Goal: Task Accomplishment & Management: Manage account settings

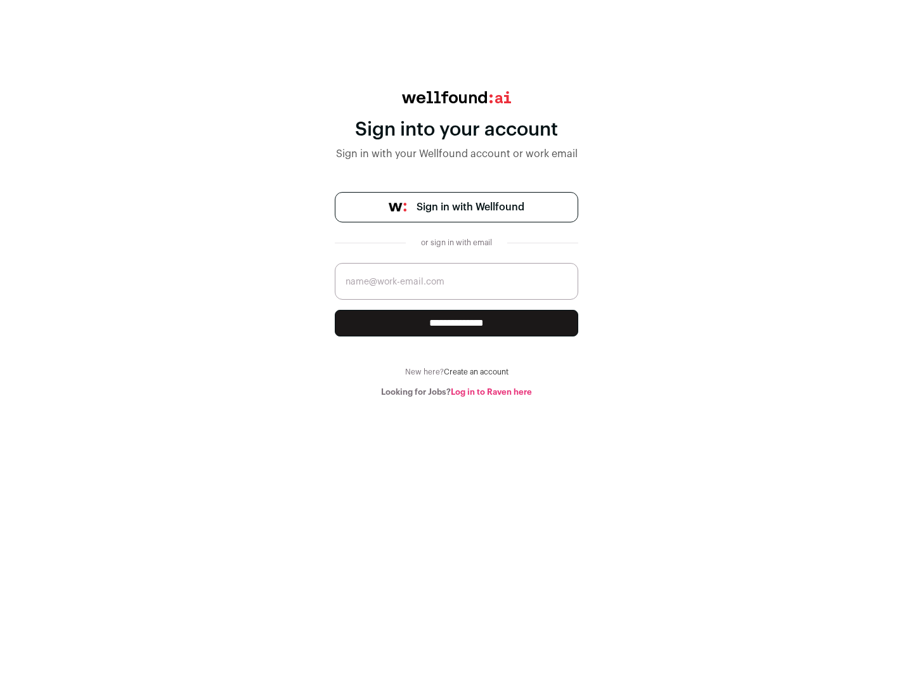
click at [470, 207] on span "Sign in with Wellfound" at bounding box center [470, 207] width 108 height 15
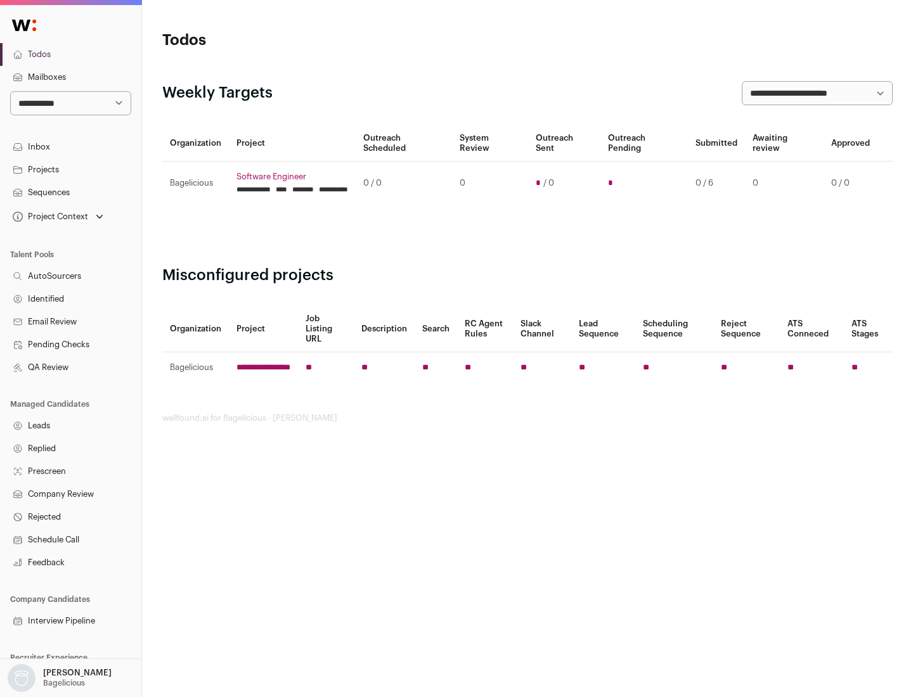
click at [70, 169] on link "Projects" at bounding box center [70, 169] width 141 height 23
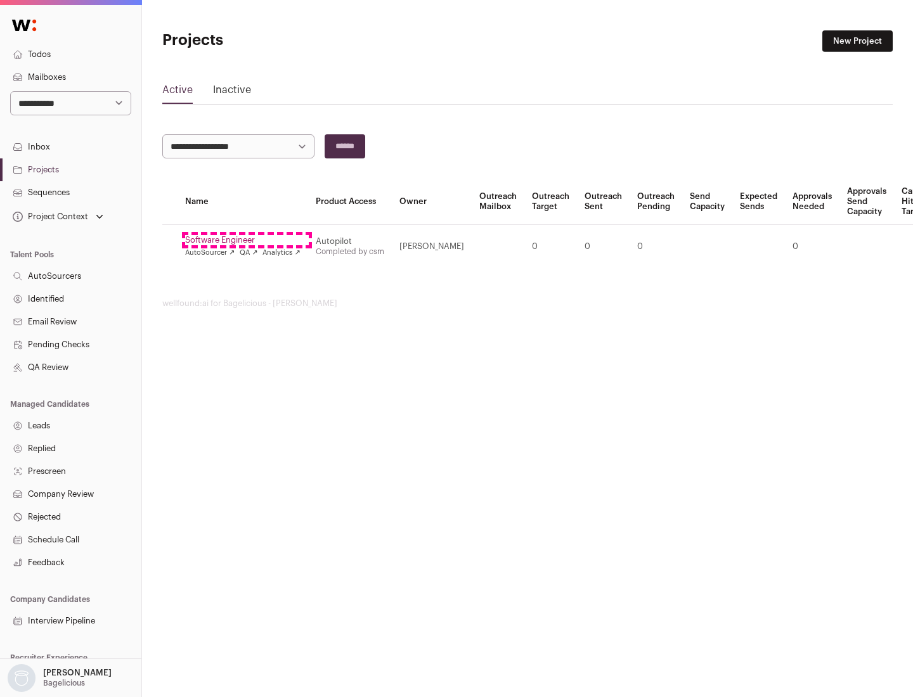
click at [247, 240] on link "Software Engineer" at bounding box center [242, 240] width 115 height 10
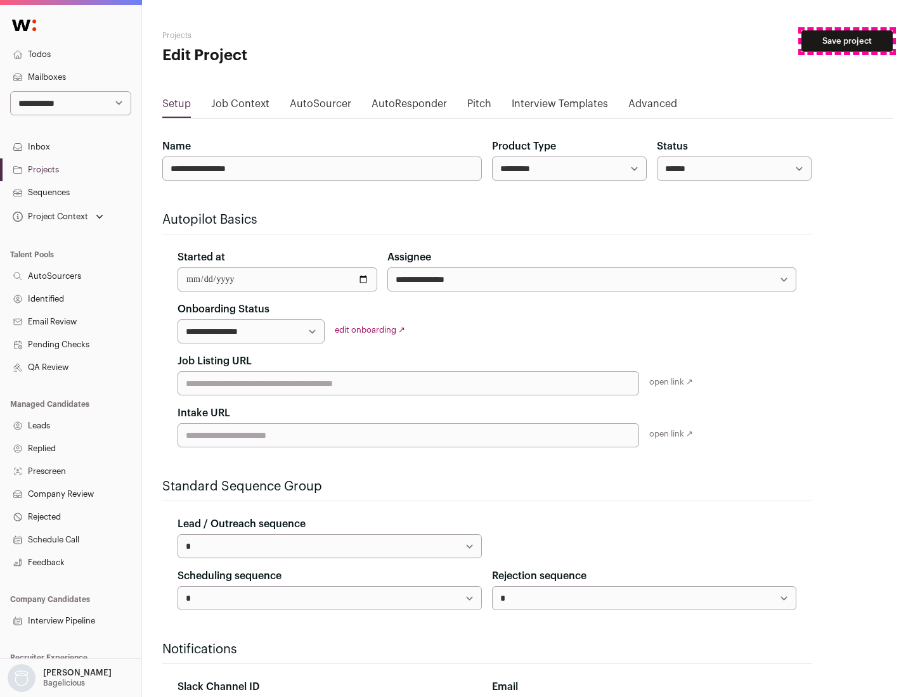
click at [847, 41] on button "Save project" at bounding box center [846, 41] width 91 height 22
